Goal: Navigation & Orientation: Go to known website

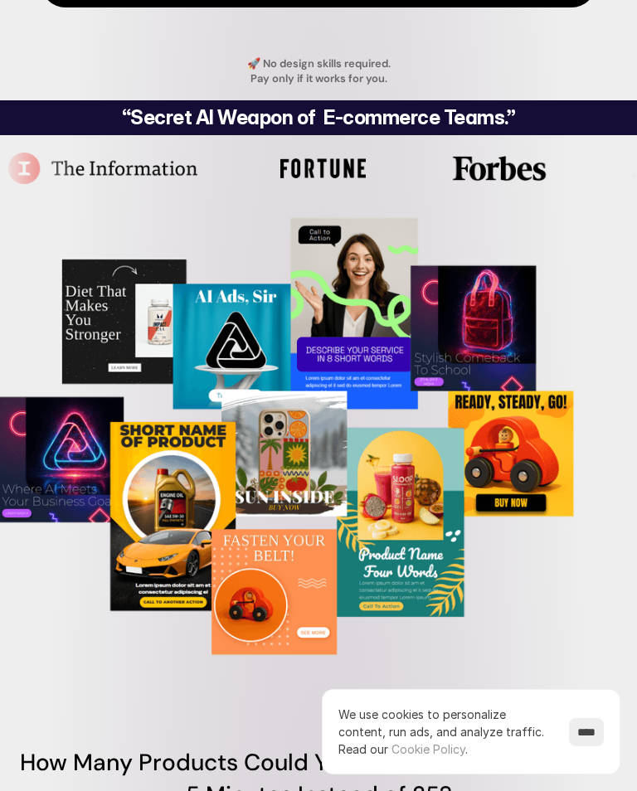
scroll to position [290, 0]
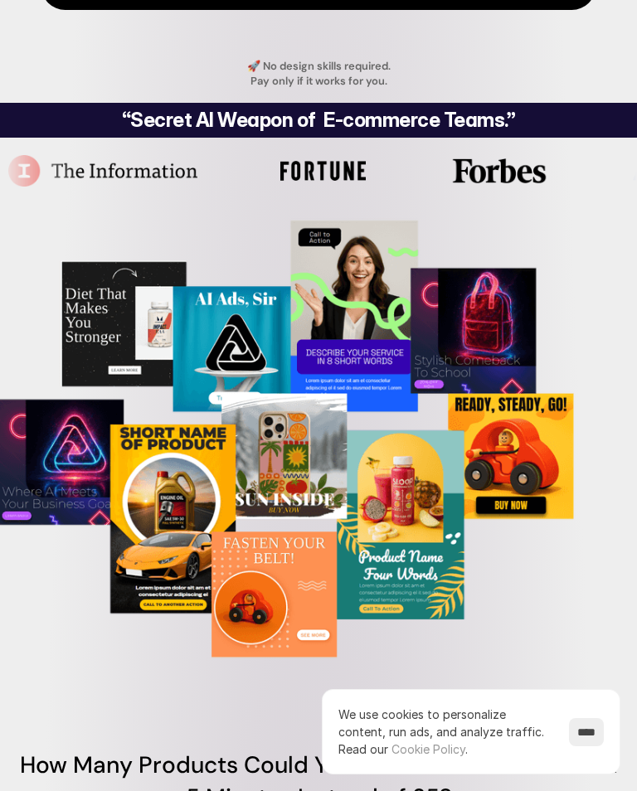
click at [36, 476] on img at bounding box center [318, 430] width 787 height 481
click at [23, 487] on img at bounding box center [318, 430] width 787 height 481
click at [36, 489] on img at bounding box center [318, 430] width 787 height 481
click at [35, 488] on img at bounding box center [318, 430] width 787 height 481
click at [54, 479] on img at bounding box center [318, 430] width 787 height 481
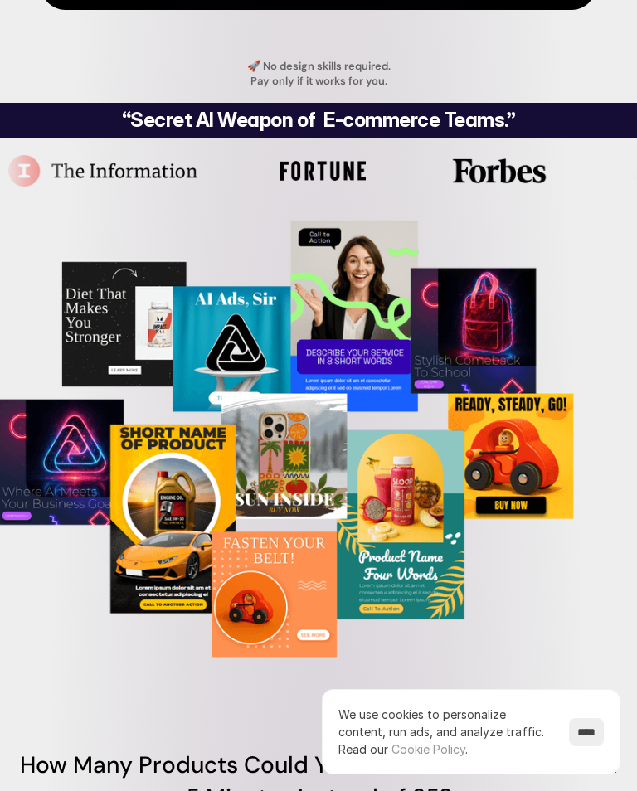
click at [53, 479] on img at bounding box center [318, 430] width 787 height 481
click at [60, 486] on img at bounding box center [318, 430] width 787 height 481
click at [59, 486] on img at bounding box center [318, 430] width 787 height 481
click at [49, 482] on img at bounding box center [318, 430] width 787 height 481
click at [48, 482] on img at bounding box center [318, 430] width 787 height 481
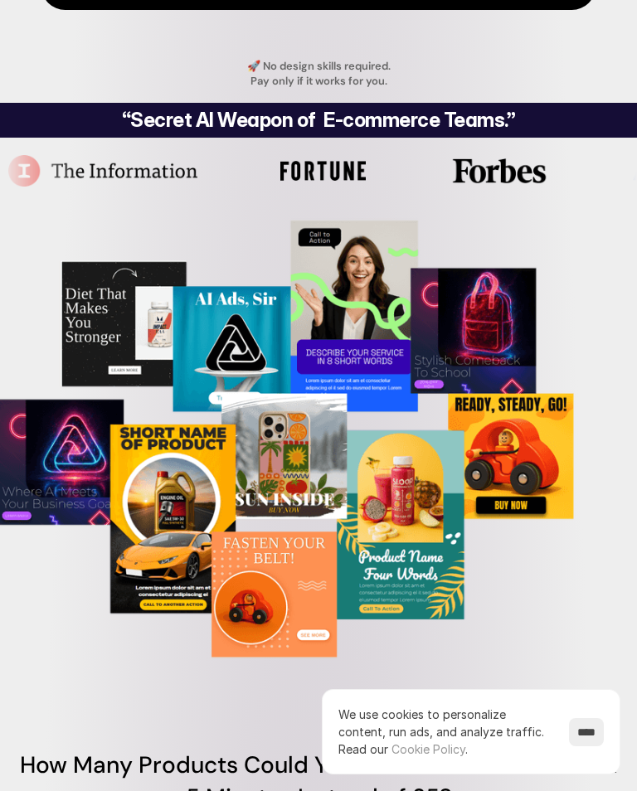
click at [46, 472] on img at bounding box center [318, 430] width 787 height 481
click at [45, 472] on img at bounding box center [318, 430] width 787 height 481
click at [46, 476] on img at bounding box center [318, 430] width 787 height 481
click at [45, 476] on img at bounding box center [318, 430] width 787 height 481
click at [56, 476] on img at bounding box center [318, 430] width 787 height 481
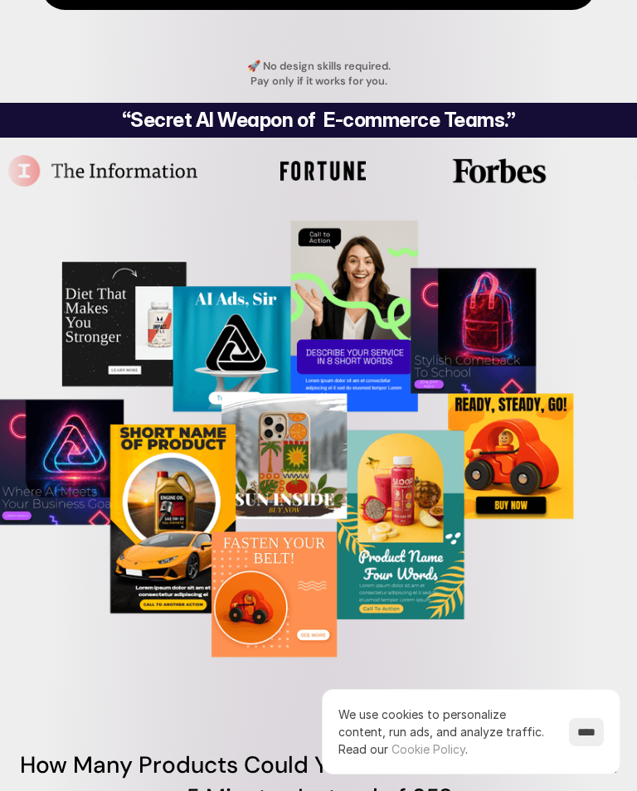
click at [55, 475] on img at bounding box center [318, 430] width 787 height 481
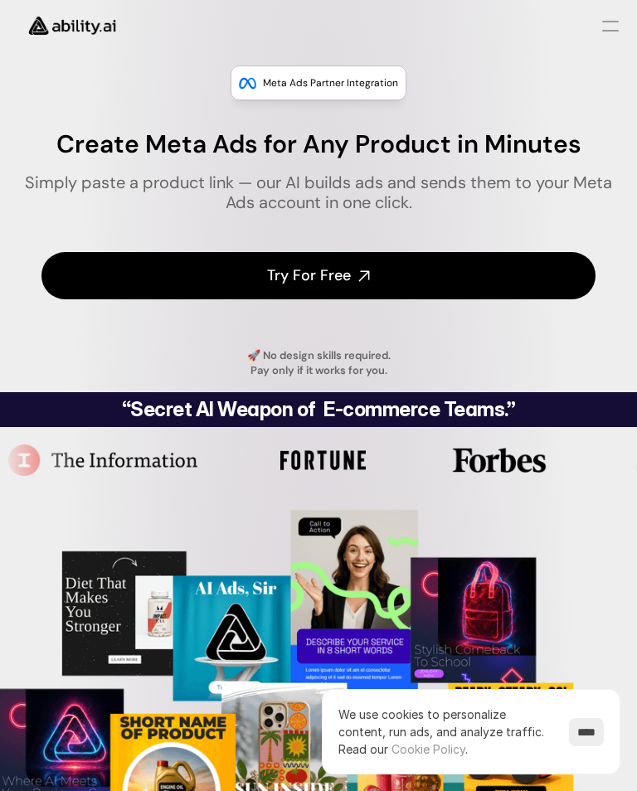
scroll to position [0, 0]
